Goal: Task Accomplishment & Management: Manage account settings

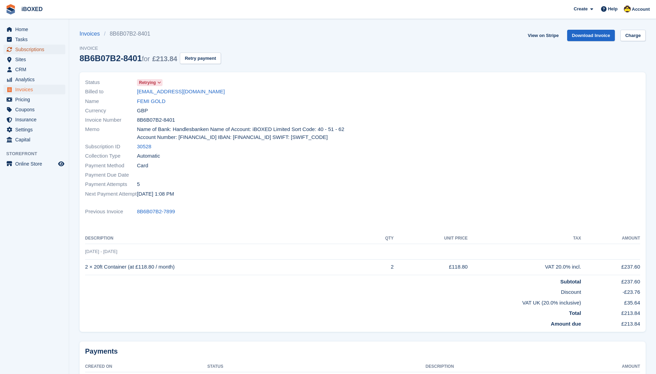
click at [38, 50] on span "Subscriptions" at bounding box center [35, 50] width 41 height 10
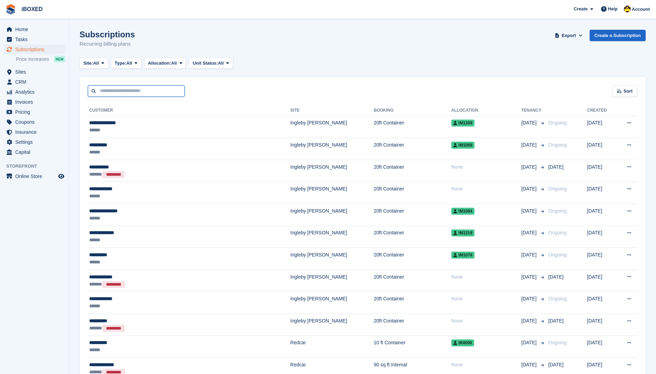
click at [150, 91] on input "text" at bounding box center [136, 90] width 97 height 11
type input "**********"
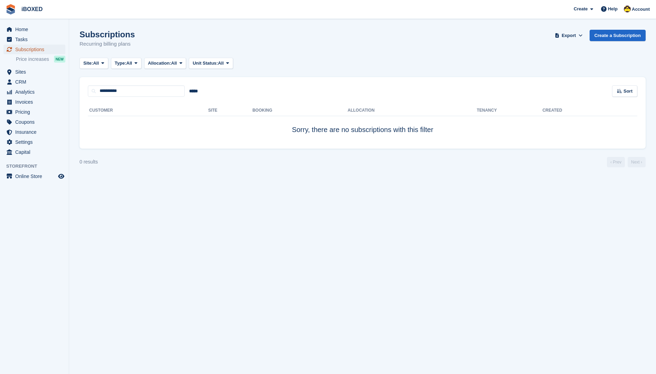
click at [54, 50] on span "Subscriptions" at bounding box center [35, 50] width 41 height 10
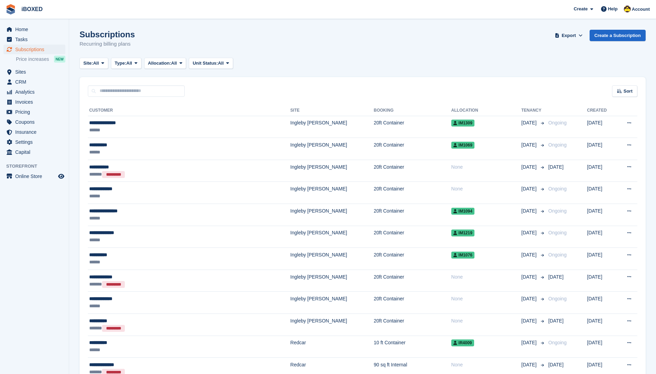
click at [105, 91] on input "text" at bounding box center [136, 90] width 97 height 11
type input "*****"
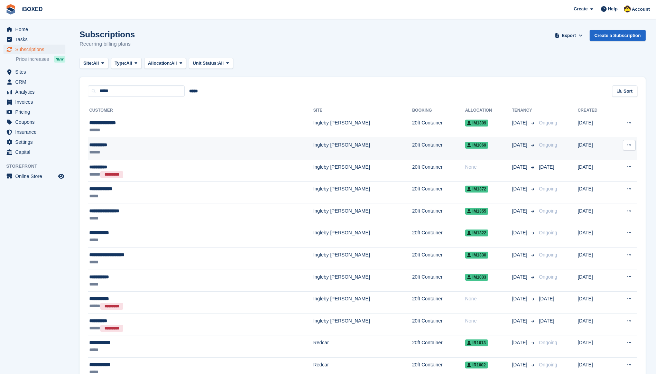
click at [313, 143] on td "Ingleby [PERSON_NAME]" at bounding box center [362, 149] width 99 height 22
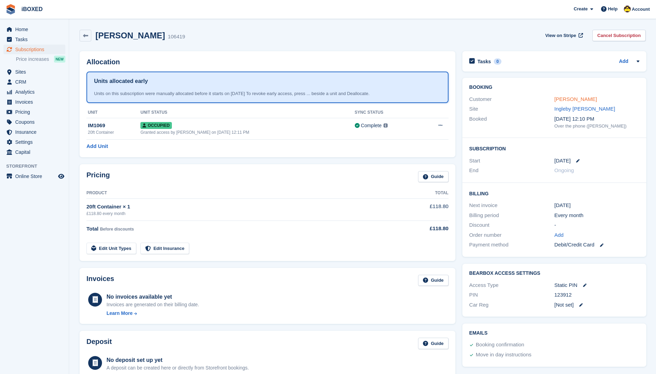
click at [564, 100] on link "[PERSON_NAME]" at bounding box center [575, 99] width 43 height 6
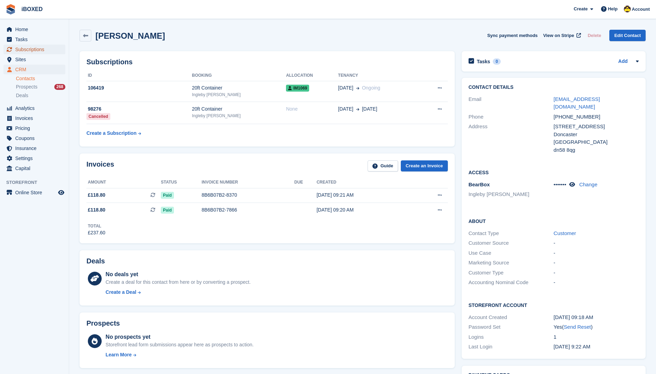
click at [38, 47] on span "Subscriptions" at bounding box center [35, 50] width 41 height 10
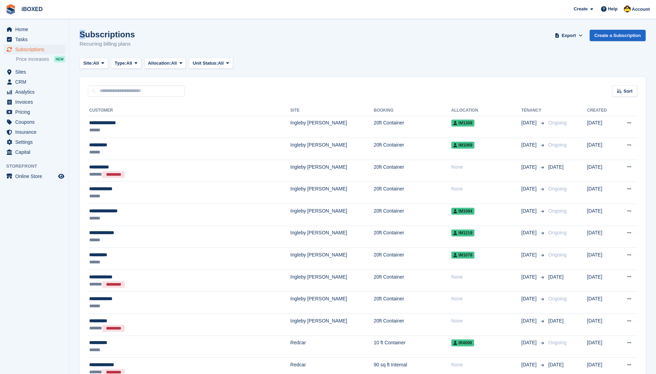
drag, startPoint x: 79, startPoint y: 19, endPoint x: 83, endPoint y: 20, distance: 4.6
click at [16, 103] on span "Invoices" at bounding box center [35, 102] width 41 height 10
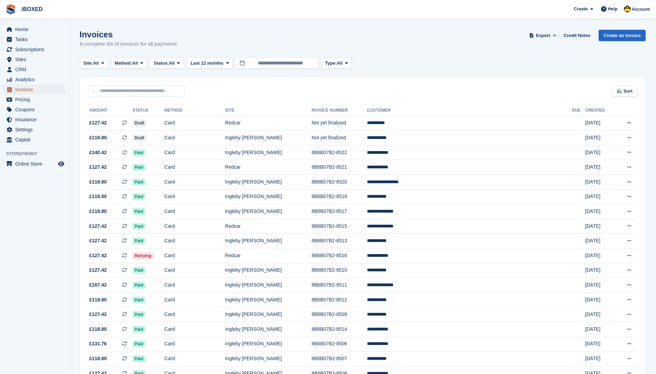
click at [28, 87] on span "Invoices" at bounding box center [35, 90] width 41 height 10
click at [29, 52] on span "Subscriptions" at bounding box center [35, 50] width 41 height 10
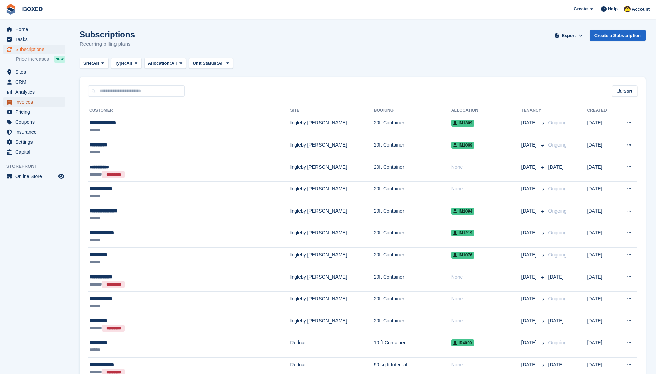
click at [28, 100] on span "Invoices" at bounding box center [35, 102] width 41 height 10
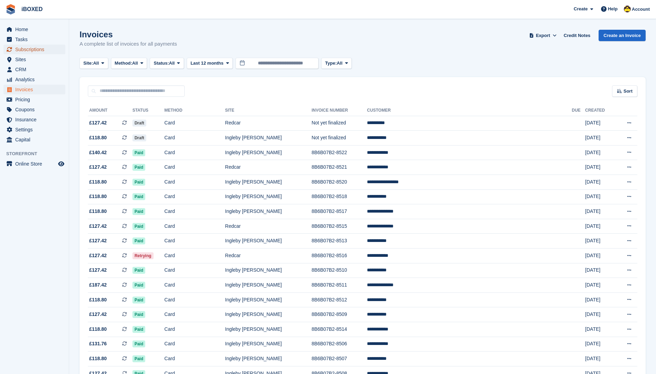
click at [42, 46] on span "Subscriptions" at bounding box center [35, 50] width 41 height 10
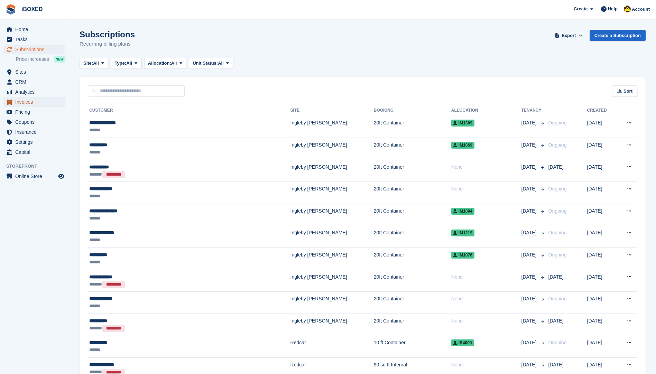
click at [49, 105] on span "Invoices" at bounding box center [35, 102] width 41 height 10
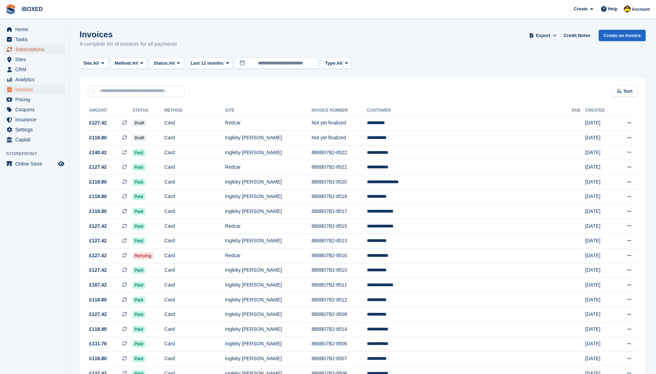
click at [17, 46] on span "Subscriptions" at bounding box center [35, 50] width 41 height 10
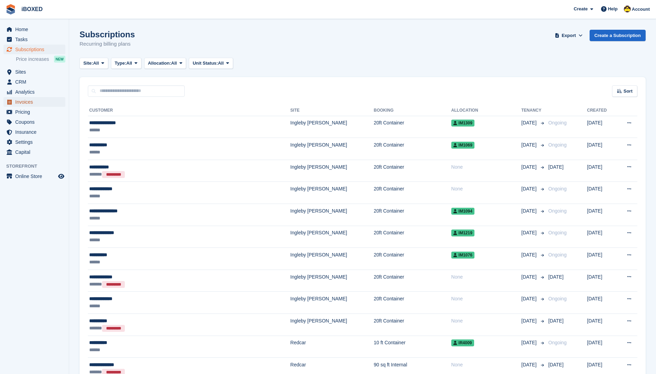
click at [35, 103] on span "Invoices" at bounding box center [35, 102] width 41 height 10
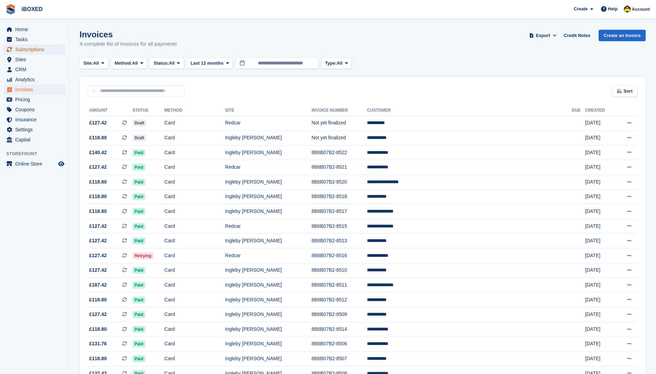
click at [31, 53] on span "Subscriptions" at bounding box center [35, 50] width 41 height 10
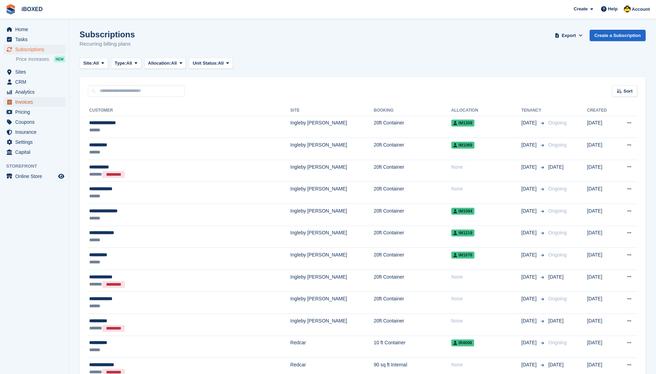
click at [37, 102] on span "Invoices" at bounding box center [35, 102] width 41 height 10
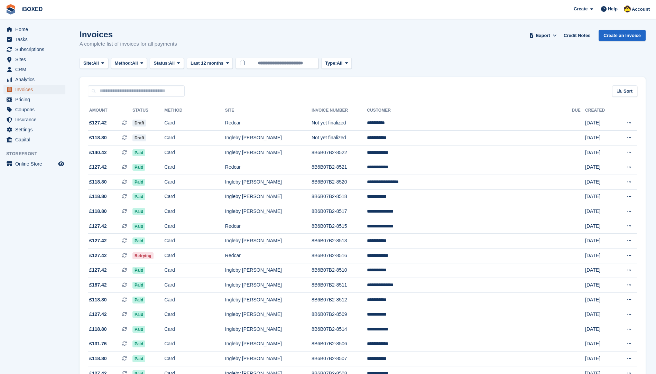
click at [36, 85] on span "Invoices" at bounding box center [35, 90] width 41 height 10
click at [28, 51] on span "Subscriptions" at bounding box center [35, 50] width 41 height 10
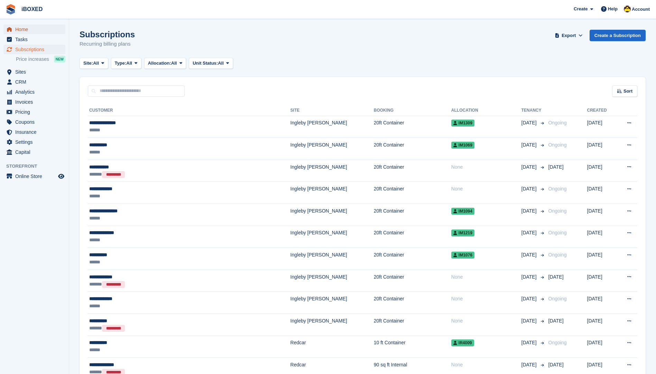
click at [27, 29] on span "Home" at bounding box center [35, 30] width 41 height 10
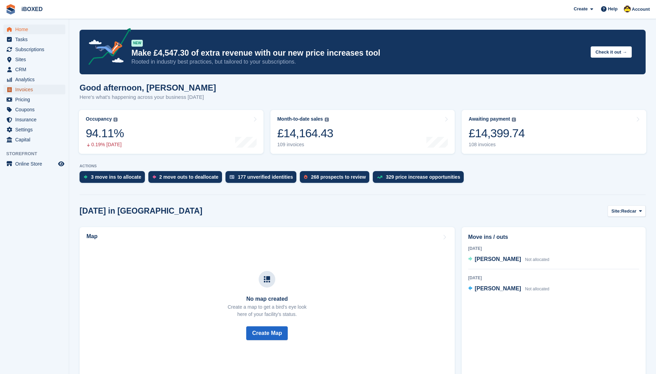
click at [23, 86] on span "Invoices" at bounding box center [35, 90] width 41 height 10
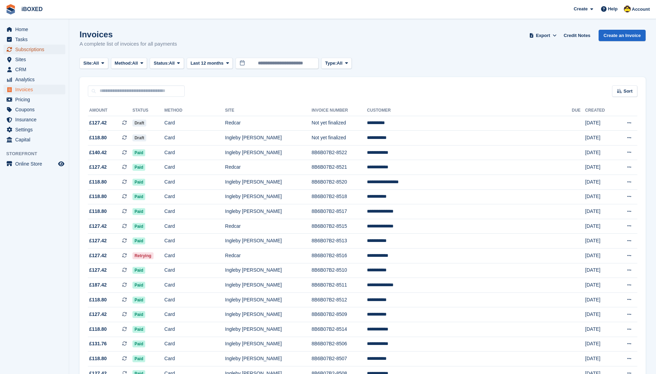
click at [37, 50] on span "Subscriptions" at bounding box center [35, 50] width 41 height 10
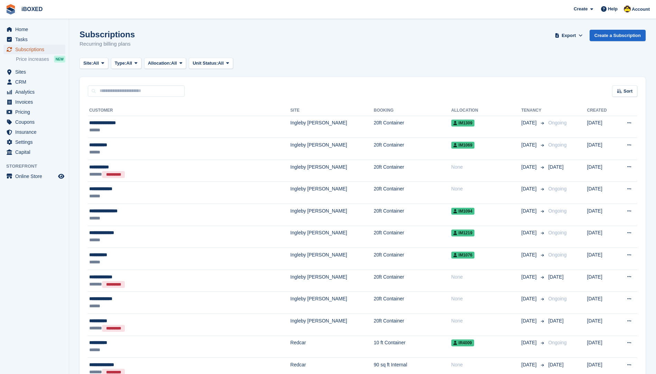
click at [37, 50] on span "Subscriptions" at bounding box center [35, 50] width 41 height 10
click at [53, 100] on span "Invoices" at bounding box center [35, 102] width 41 height 10
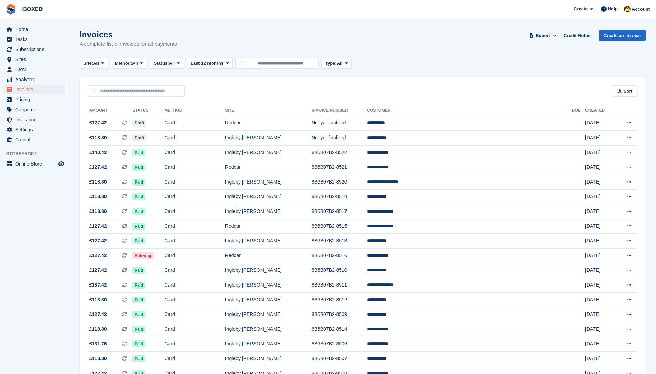
click at [42, 34] on ul "Home" at bounding box center [34, 30] width 69 height 10
click at [45, 32] on span "Home" at bounding box center [35, 30] width 41 height 10
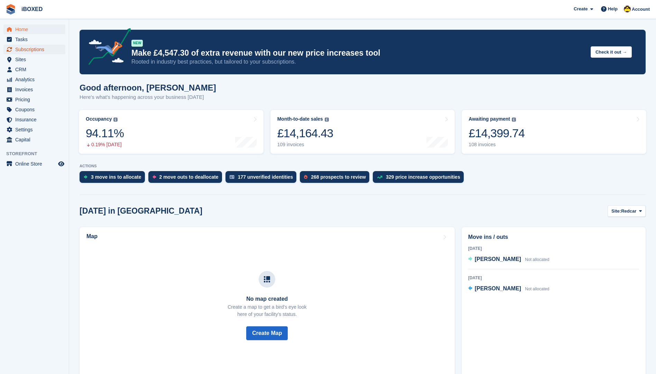
click at [37, 47] on span "Subscriptions" at bounding box center [35, 50] width 41 height 10
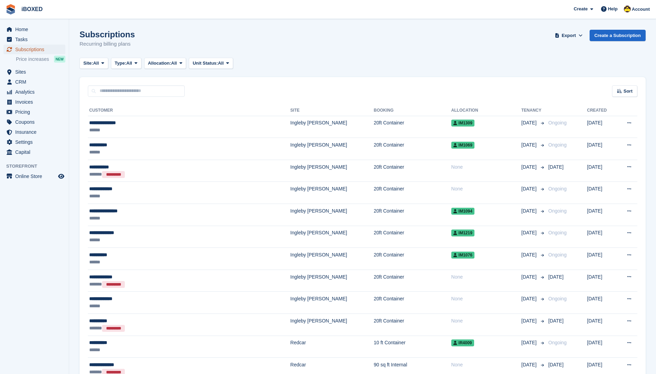
click at [43, 46] on span "Subscriptions" at bounding box center [35, 50] width 41 height 10
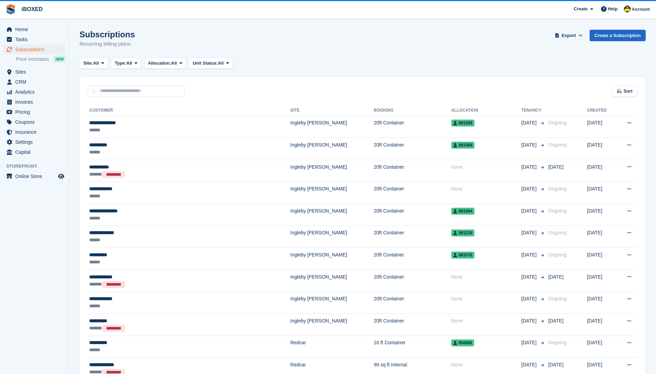
click at [33, 24] on div "Home Tasks Subscriptions Subscriptions Subscriptions Price increases NEW Price …" at bounding box center [34, 90] width 69 height 136
click at [35, 28] on span "Home" at bounding box center [35, 30] width 41 height 10
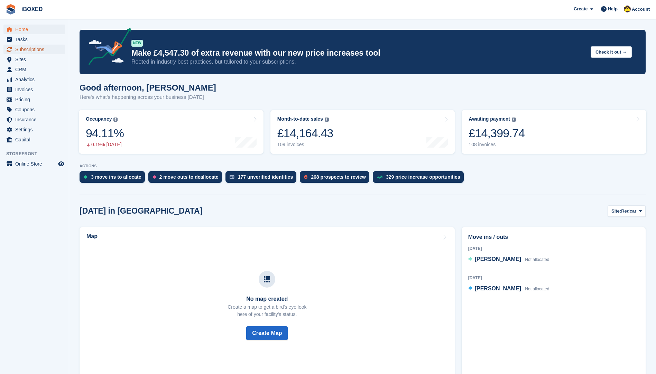
click at [40, 46] on span "Subscriptions" at bounding box center [35, 50] width 41 height 10
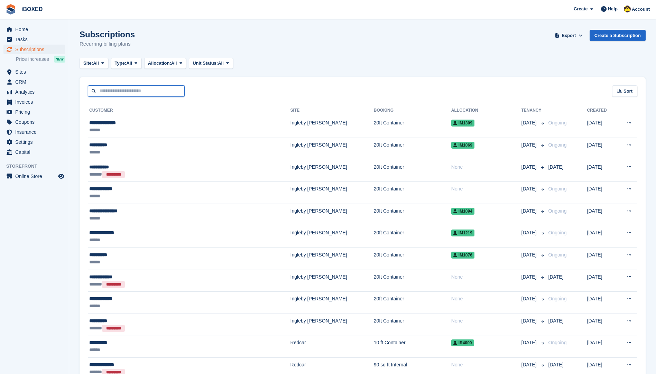
drag, startPoint x: 0, startPoint y: 0, endPoint x: 152, endPoint y: 81, distance: 172.5
click at [146, 91] on input "text" at bounding box center [136, 90] width 97 height 11
type input "******"
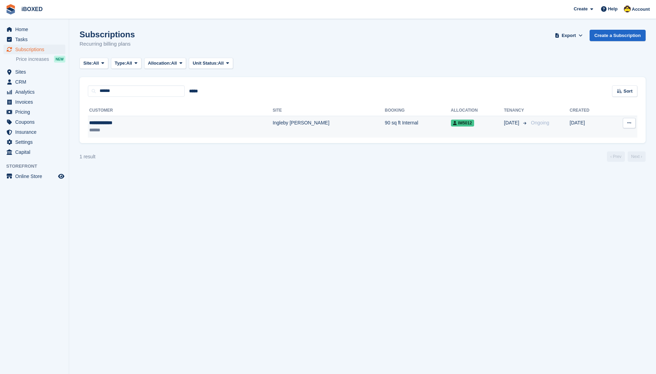
click at [279, 128] on td "Ingleby [PERSON_NAME]" at bounding box center [329, 127] width 112 height 22
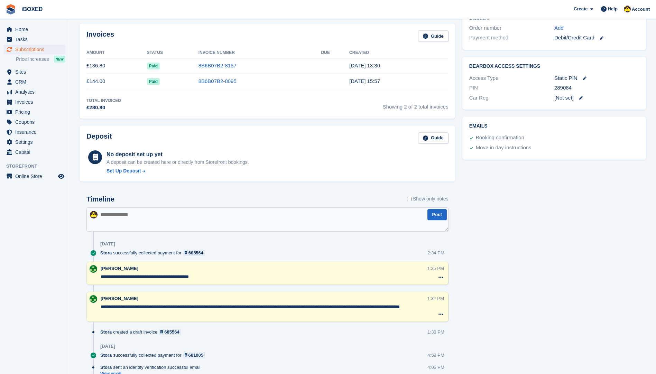
scroll to position [104, 0]
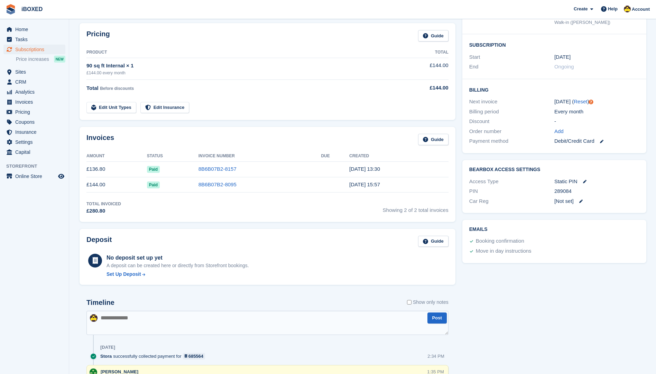
click at [530, 324] on div "Tasks 0 Add No tasks related to Subscription #100500 Booking Customer [PERSON_N…" at bounding box center [554, 270] width 191 height 653
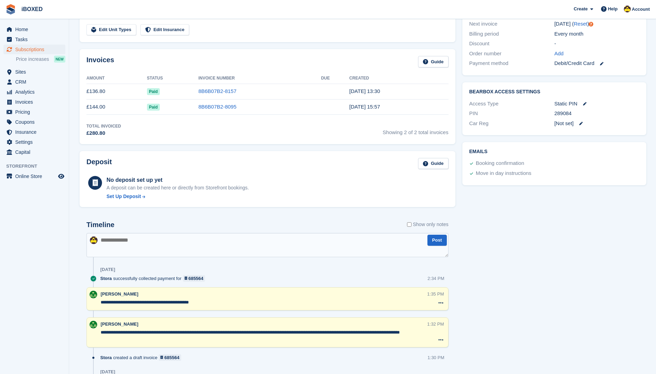
scroll to position [311, 0]
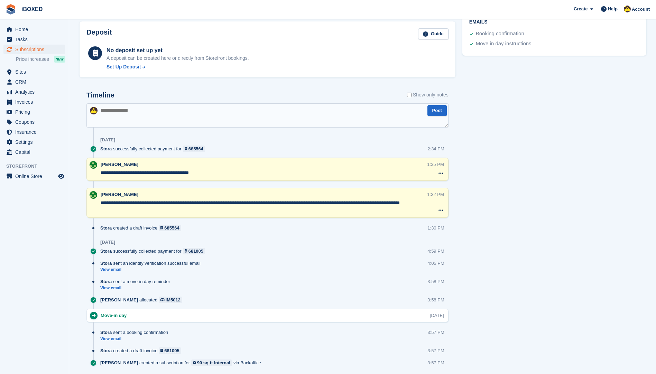
click at [226, 113] on textarea at bounding box center [267, 115] width 362 height 24
type textarea "**********"
